Goal: Task Accomplishment & Management: Manage account settings

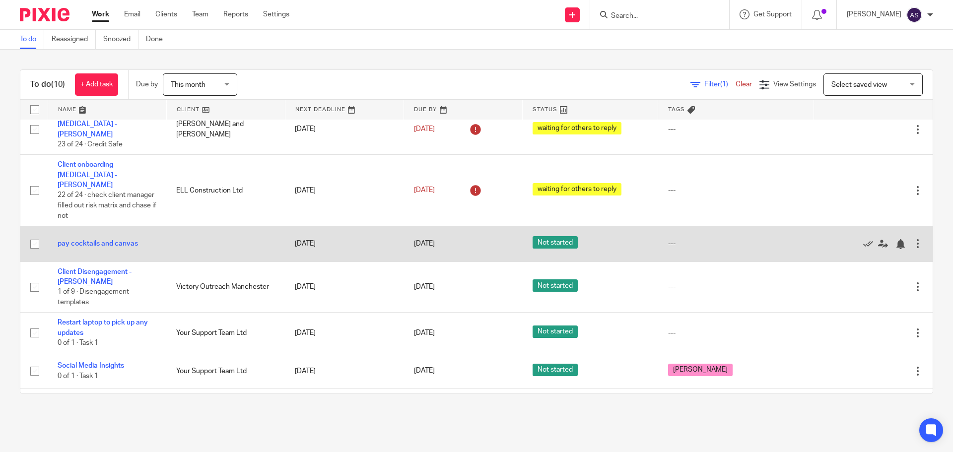
scroll to position [195, 0]
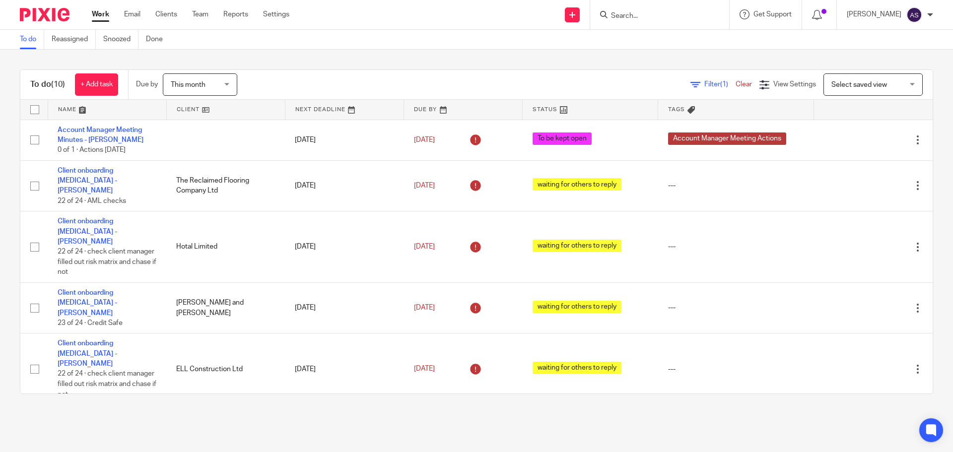
scroll to position [195, 0]
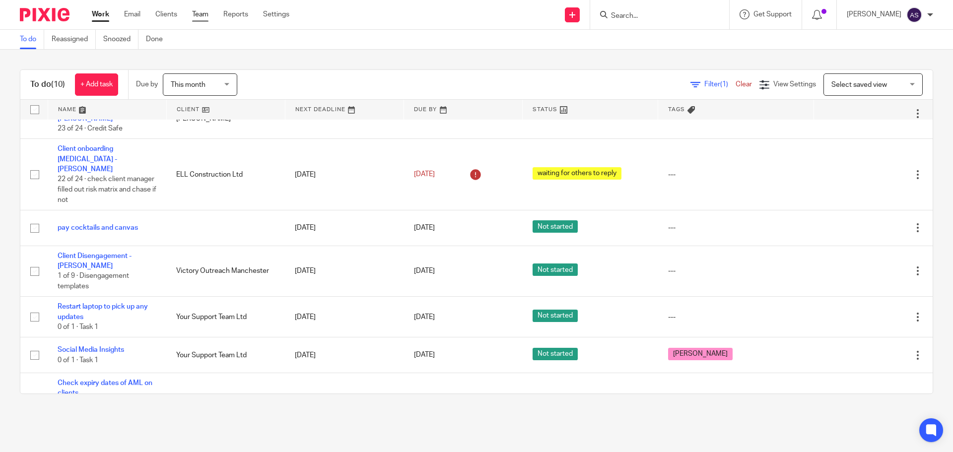
click at [201, 11] on link "Team" at bounding box center [200, 14] width 16 height 10
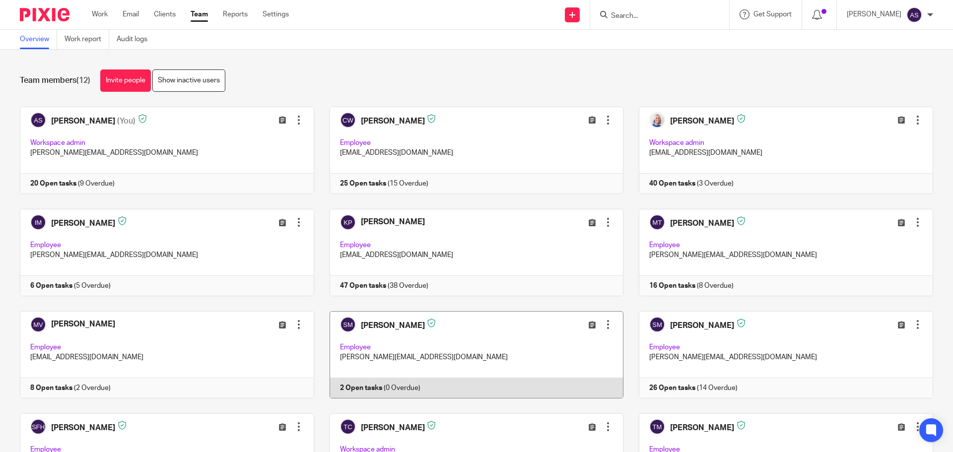
click at [391, 320] on link at bounding box center [469, 354] width 310 height 87
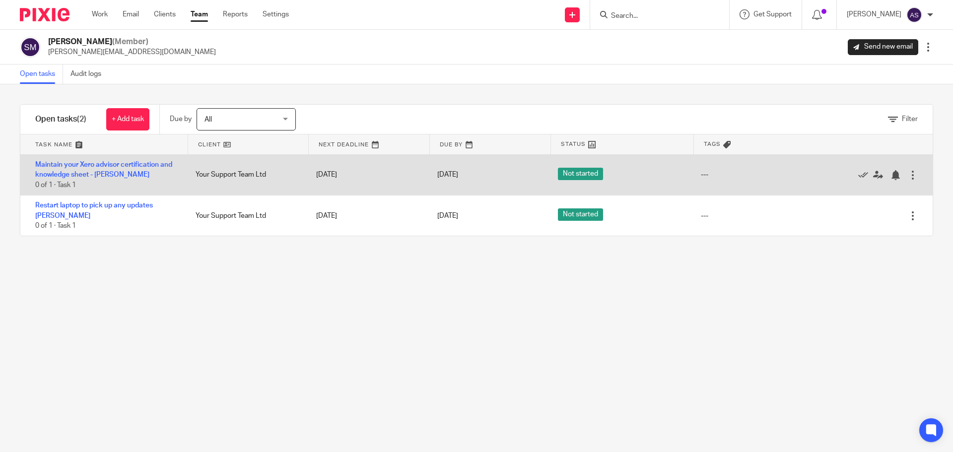
click at [908, 177] on div at bounding box center [913, 175] width 10 height 10
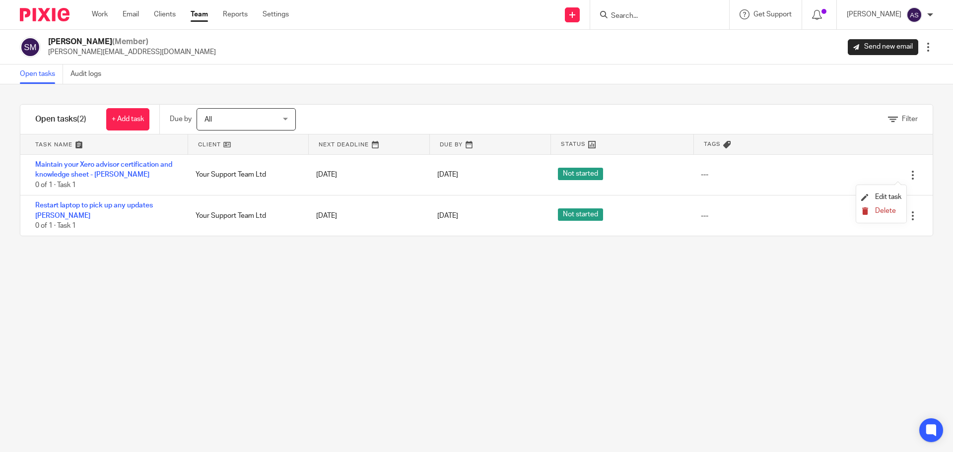
click at [884, 214] on span "Delete" at bounding box center [885, 211] width 21 height 7
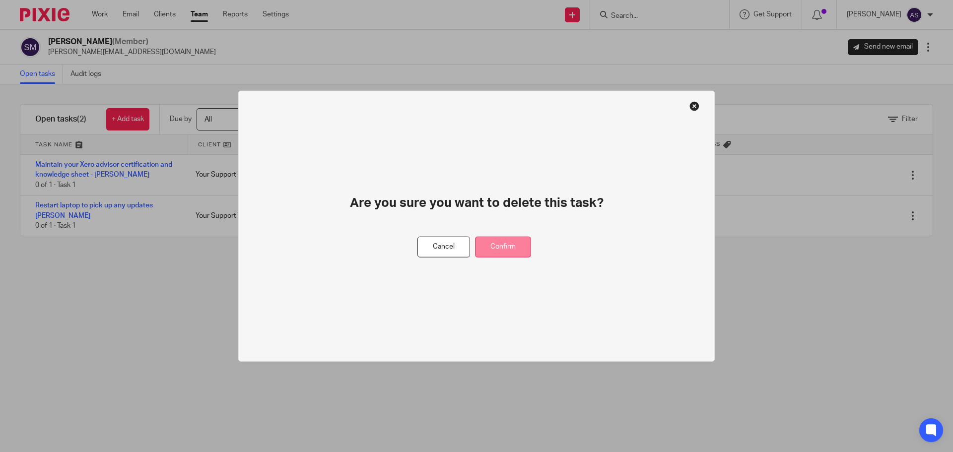
click at [527, 245] on button "Confirm" at bounding box center [503, 246] width 56 height 21
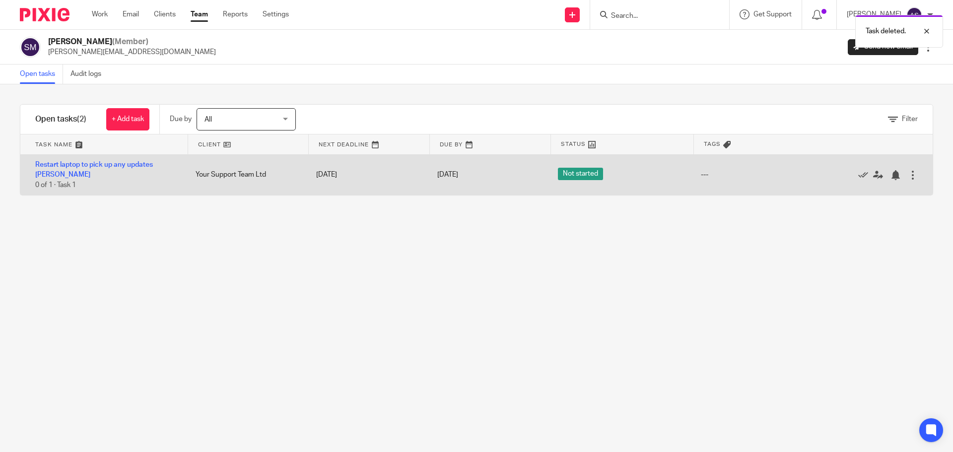
click at [908, 170] on div at bounding box center [913, 175] width 10 height 10
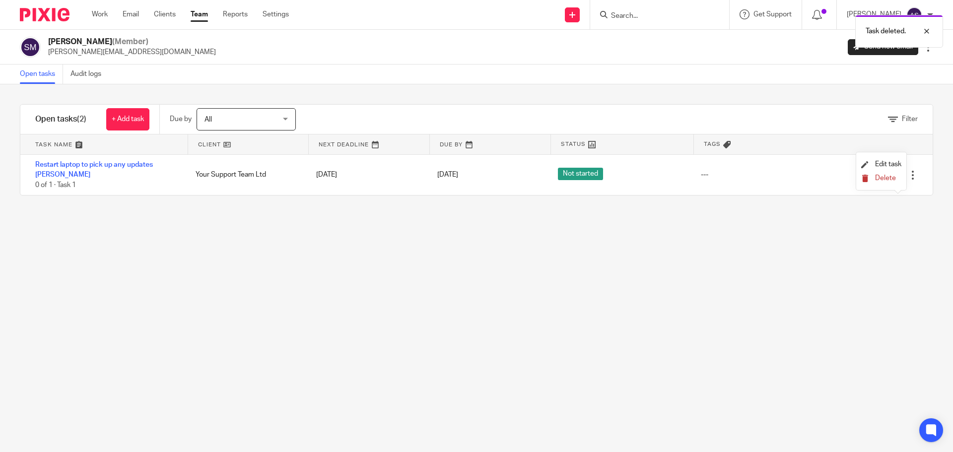
click at [879, 182] on button "Delete" at bounding box center [881, 179] width 40 height 8
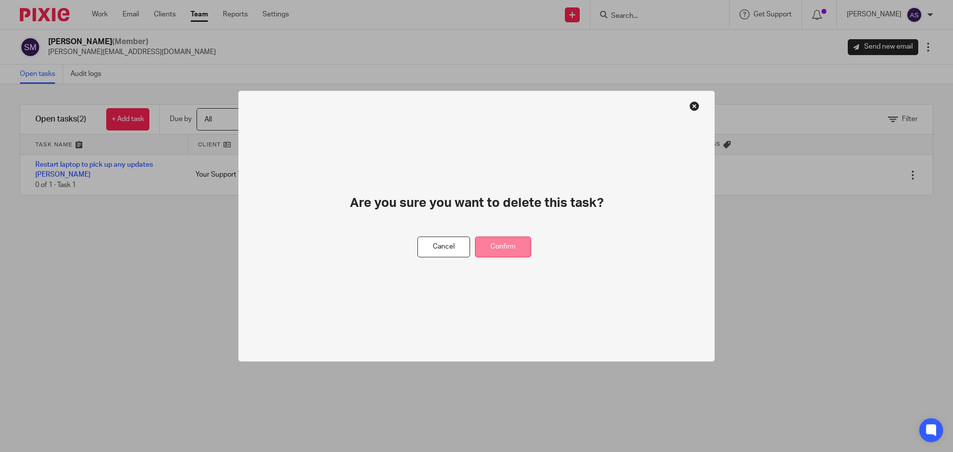
click at [530, 246] on button "Confirm" at bounding box center [503, 246] width 56 height 21
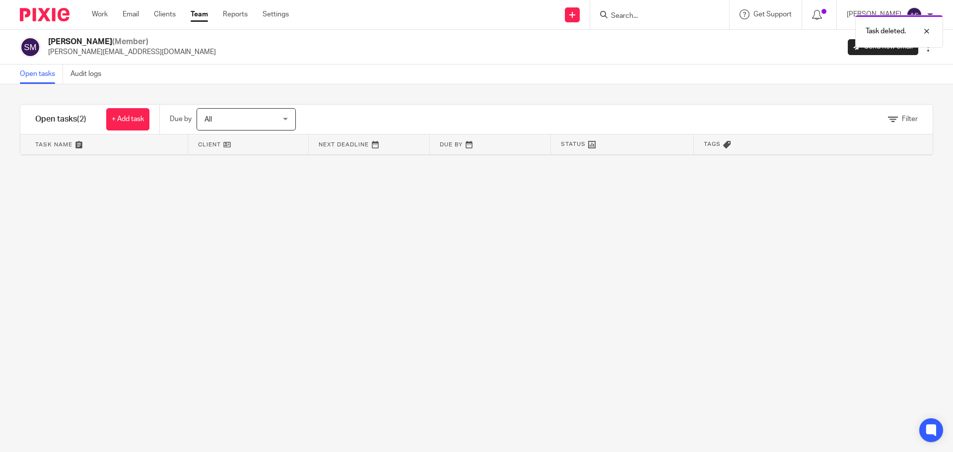
click at [203, 15] on link "Team" at bounding box center [199, 14] width 17 height 10
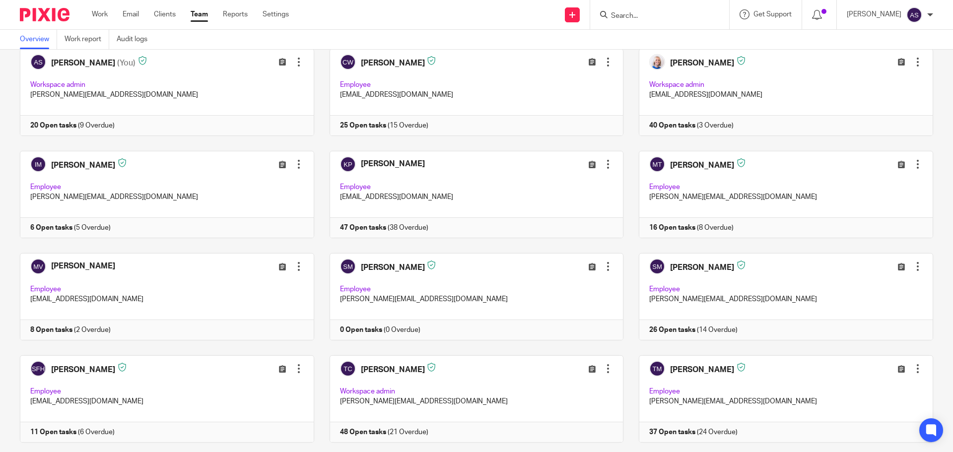
scroll to position [34, 0]
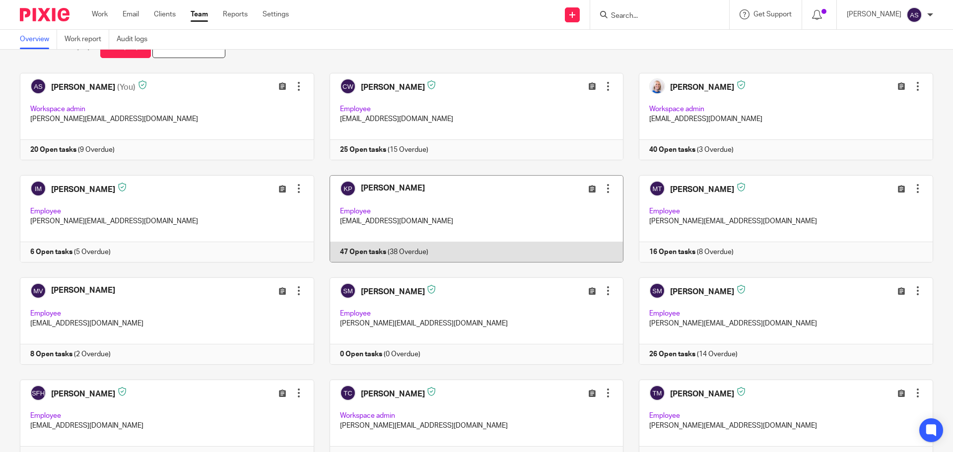
click at [378, 194] on link at bounding box center [469, 218] width 310 height 87
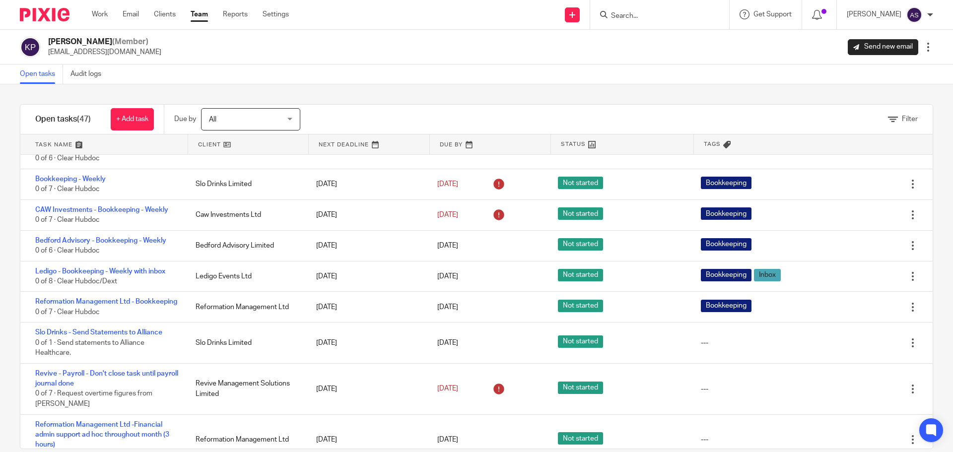
scroll to position [1192, 0]
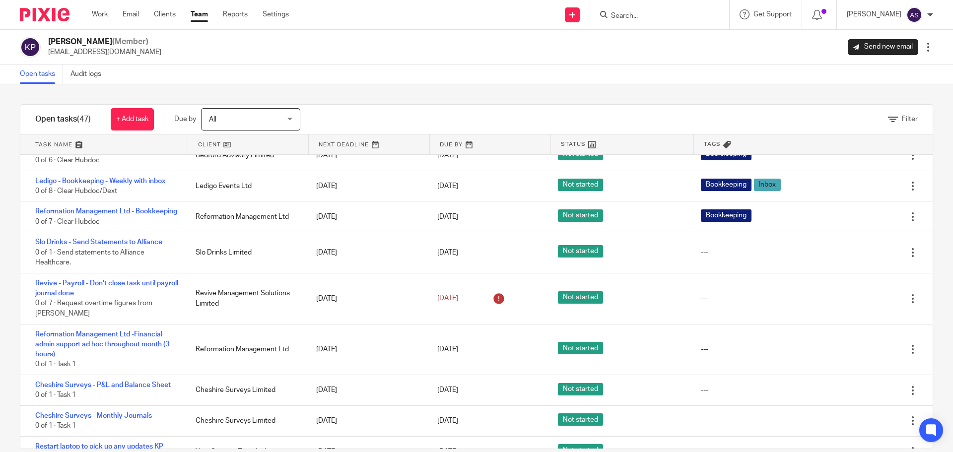
click at [199, 15] on link "Team" at bounding box center [199, 14] width 17 height 10
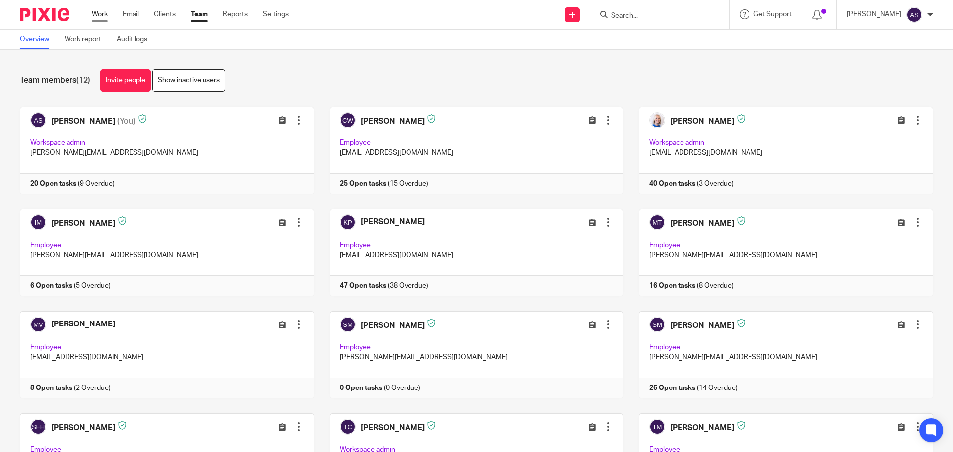
click at [106, 14] on link "Work" at bounding box center [100, 14] width 16 height 10
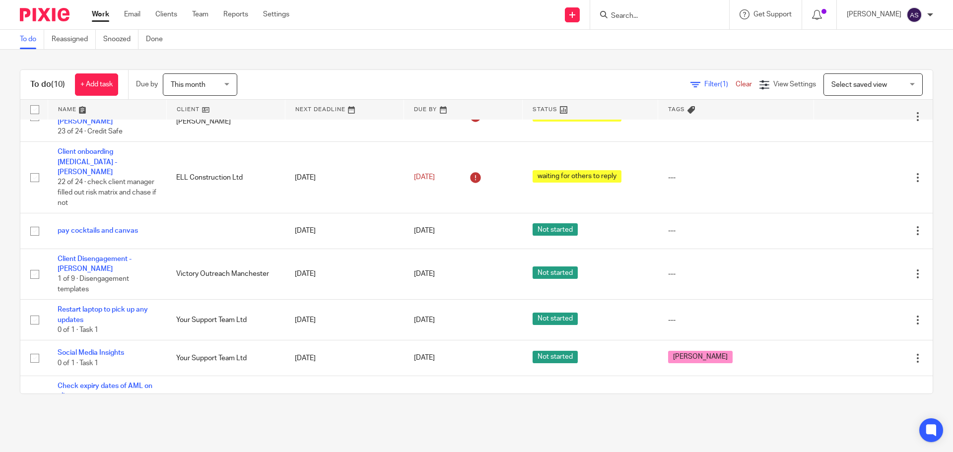
scroll to position [195, 0]
